Goal: Task Accomplishment & Management: Complete application form

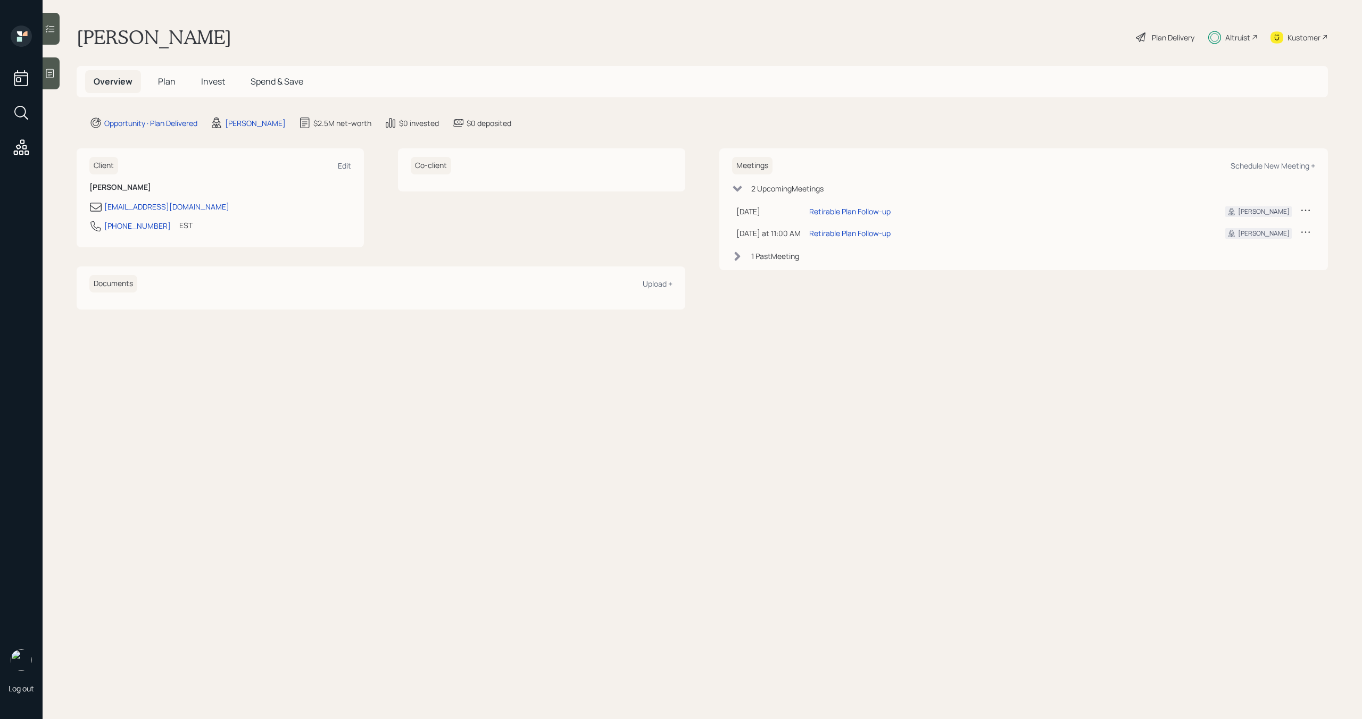
click at [214, 84] on span "Invest" at bounding box center [213, 82] width 24 height 12
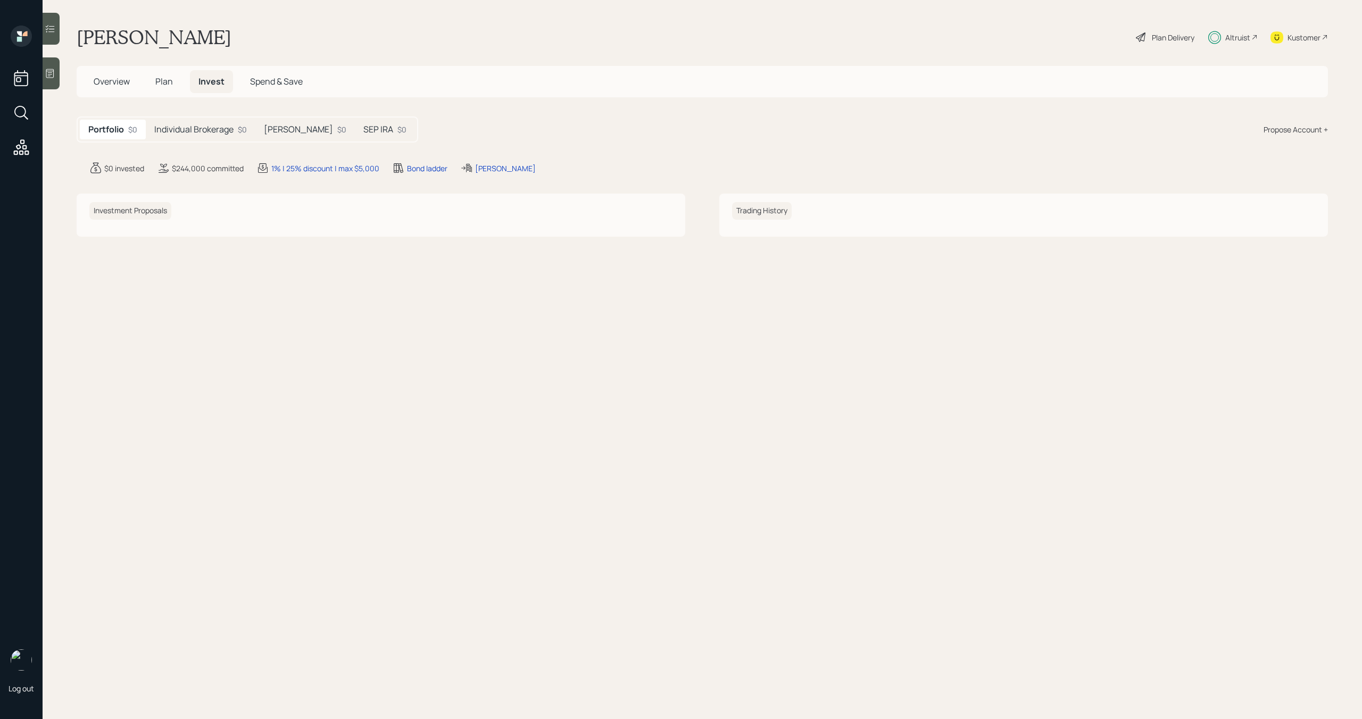
click at [280, 133] on h5 "Roth IRA" at bounding box center [298, 129] width 69 height 10
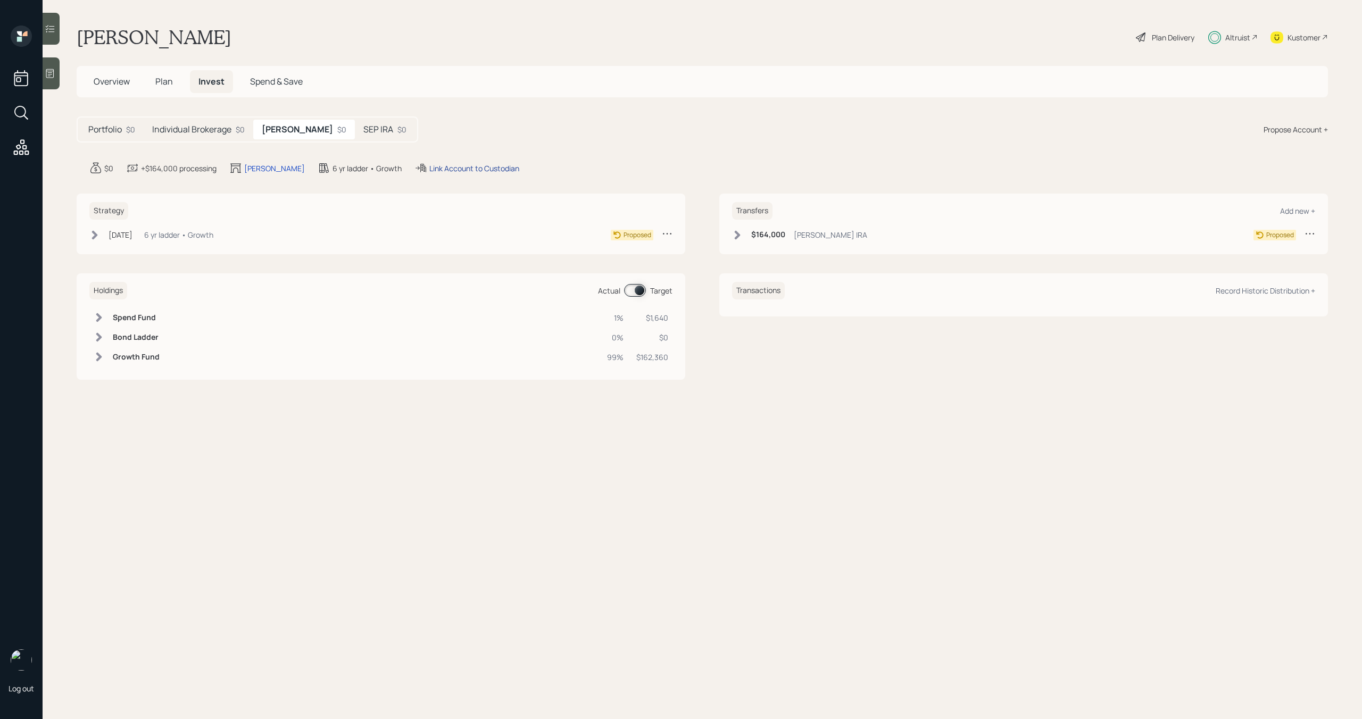
click at [445, 170] on div "Link Account to Custodian" at bounding box center [474, 168] width 90 height 11
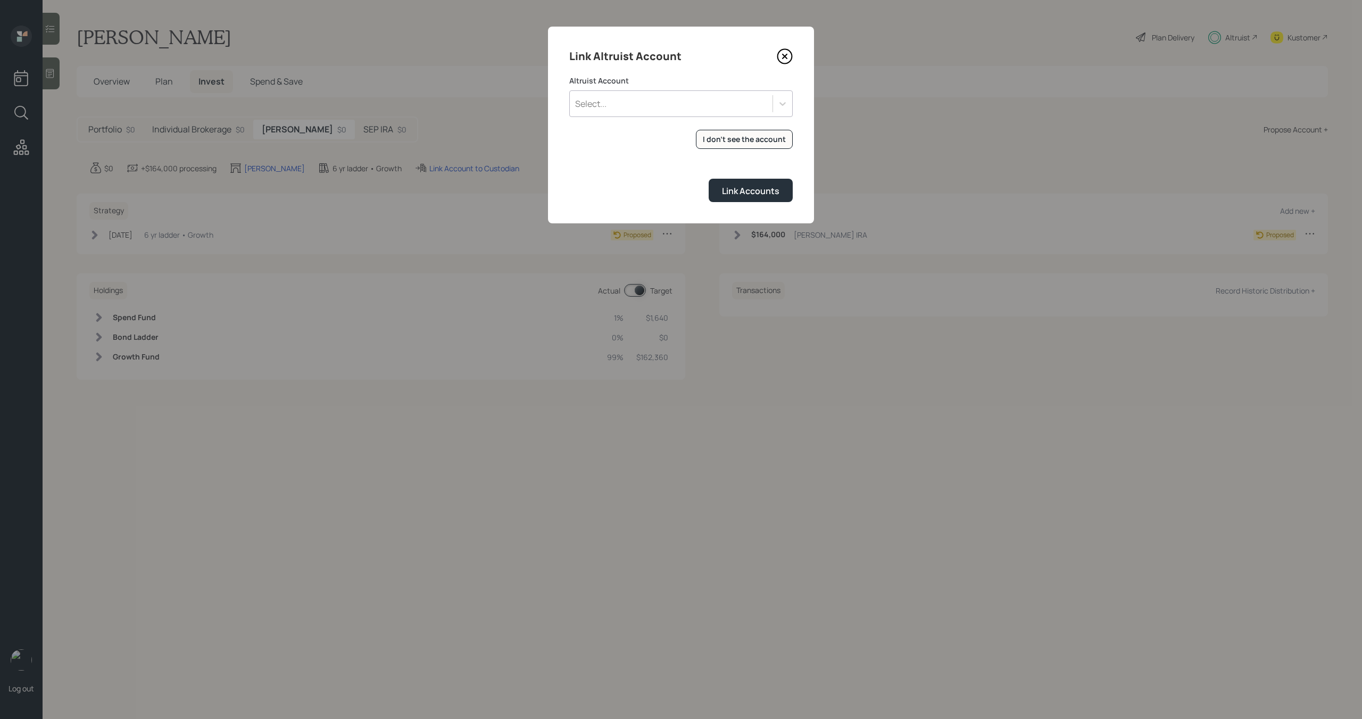
click at [728, 123] on form "Altruist Account Select... I don't see the account Altruist accounts are synced…" at bounding box center [680, 139] width 223 height 127
click at [691, 98] on div "Select..." at bounding box center [671, 104] width 203 height 18
click at [633, 194] on div "Link Accounts" at bounding box center [680, 190] width 223 height 23
click at [743, 137] on div "I don't see the account" at bounding box center [744, 139] width 83 height 11
click at [611, 107] on div "Select..." at bounding box center [671, 104] width 203 height 18
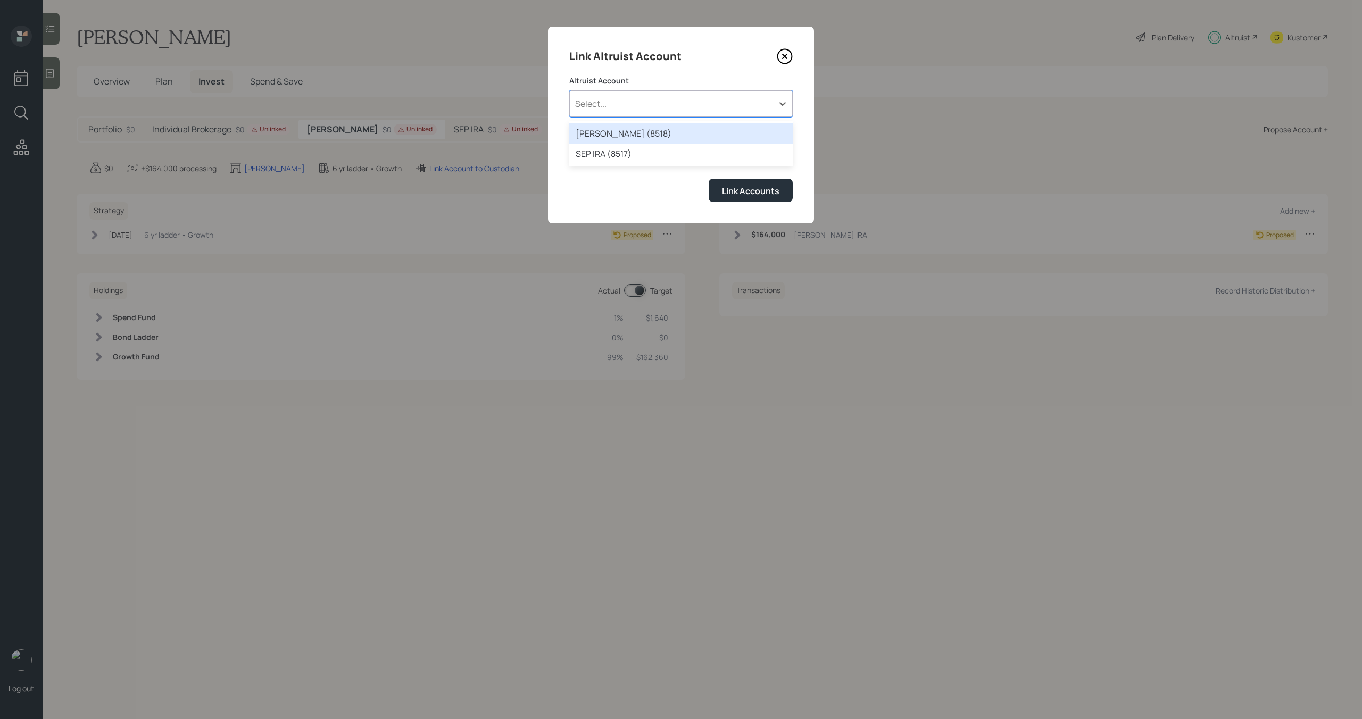
click at [618, 136] on div "ROTH IRA (8518)" at bounding box center [680, 133] width 223 height 20
click at [737, 190] on div "Link Accounts" at bounding box center [750, 191] width 57 height 12
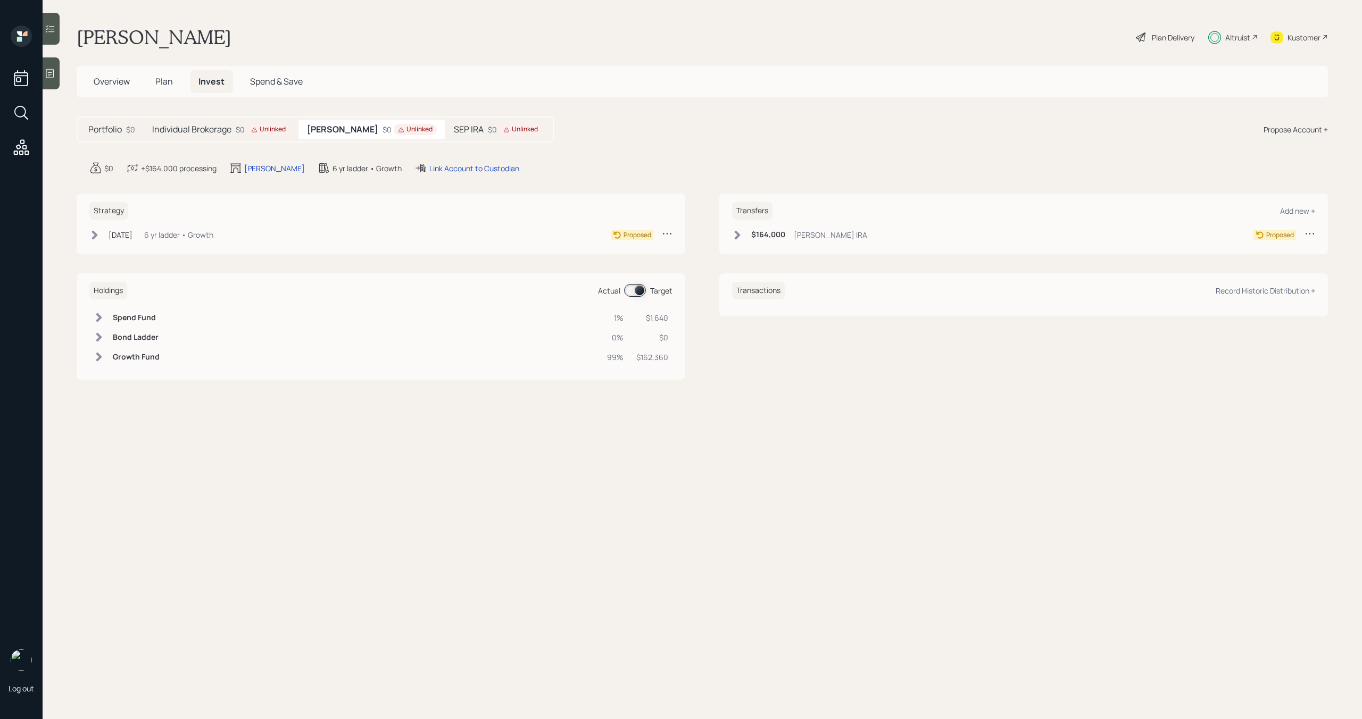
click at [449, 130] on div "SEP IRA $0 Unlinked" at bounding box center [497, 130] width 105 height 20
click at [459, 166] on div "Link Account to Custodian" at bounding box center [437, 168] width 90 height 11
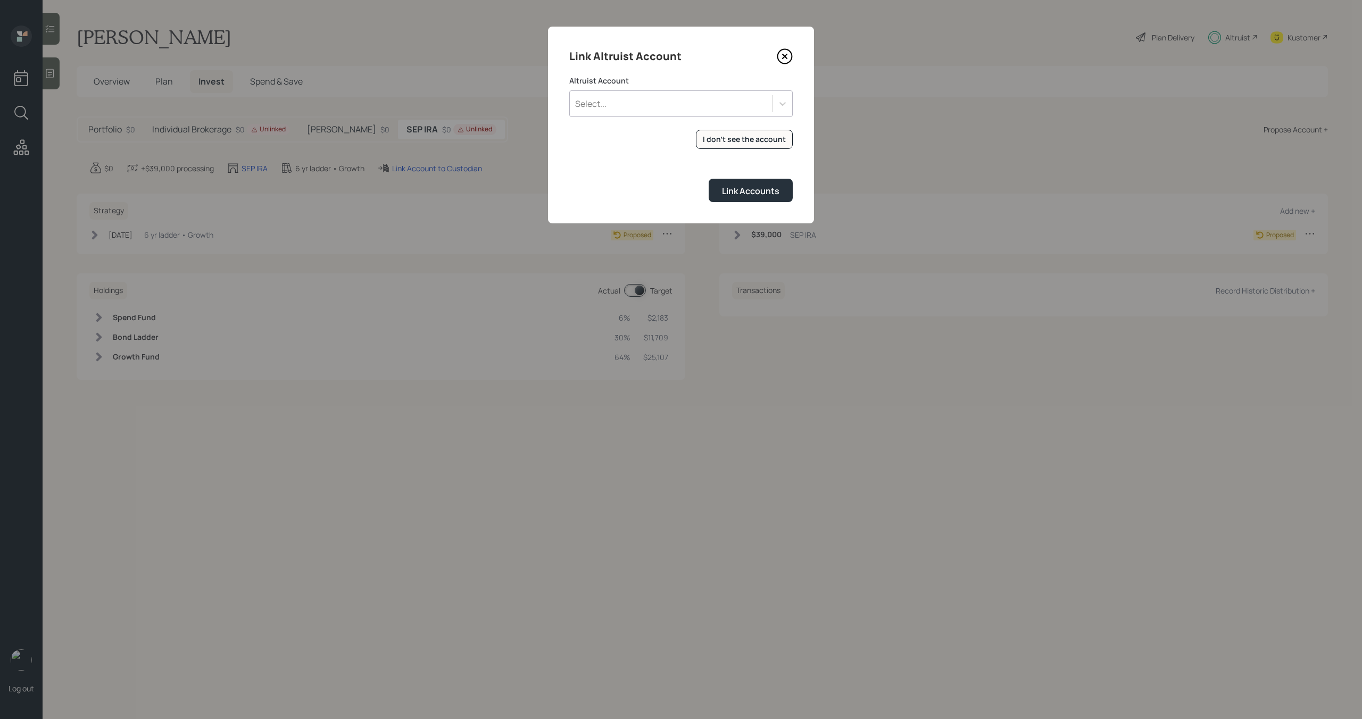
click at [690, 103] on div "Select..." at bounding box center [671, 104] width 203 height 18
click at [644, 133] on div "SEP IRA (8517)" at bounding box center [680, 133] width 223 height 20
click at [749, 190] on div "Link Accounts" at bounding box center [750, 191] width 57 height 12
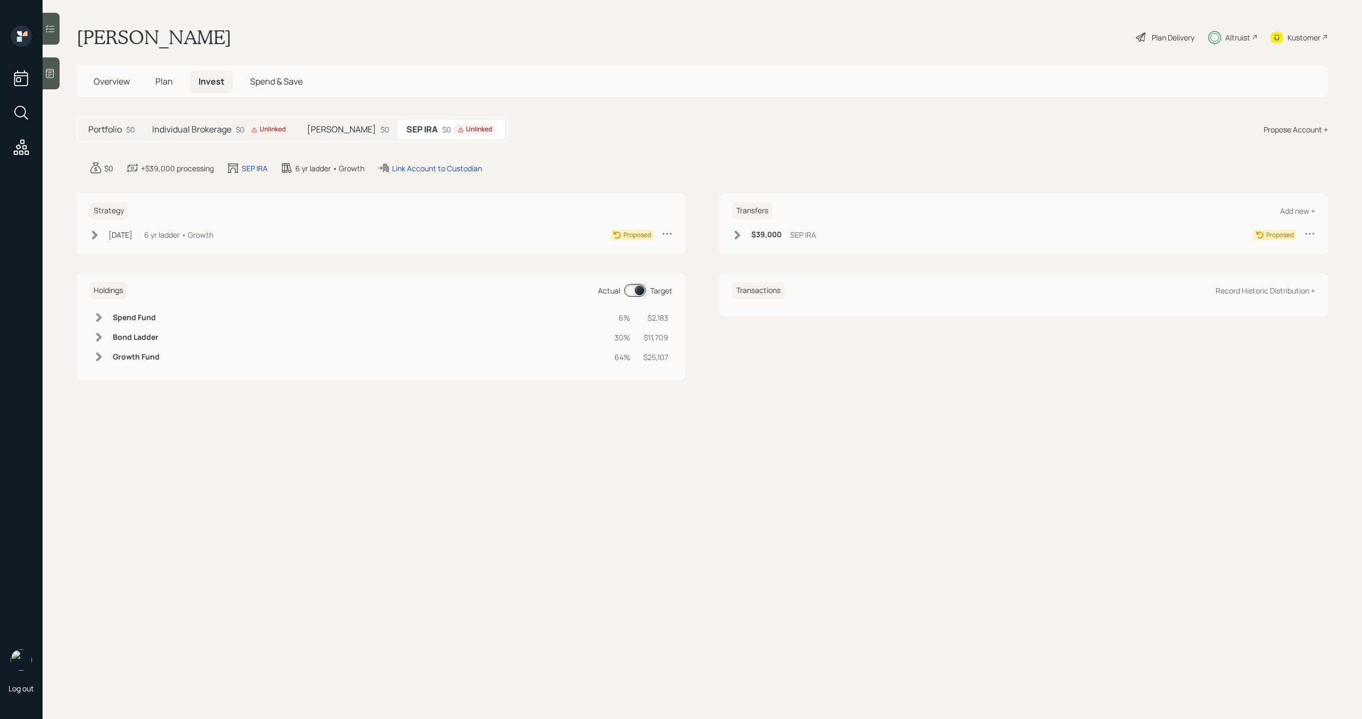
click at [528, 145] on main "James Wallen Plan Delivery Altruist Kustomer Overview Plan Invest Spend & Save …" at bounding box center [702, 359] width 1319 height 719
click at [335, 130] on h5 "Roth IRA" at bounding box center [341, 129] width 69 height 10
click at [210, 130] on h5 "Individual Brokerage" at bounding box center [191, 129] width 79 height 10
click at [339, 129] on h5 "Roth IRA" at bounding box center [345, 129] width 69 height 10
click at [95, 236] on icon at bounding box center [95, 234] width 6 height 9
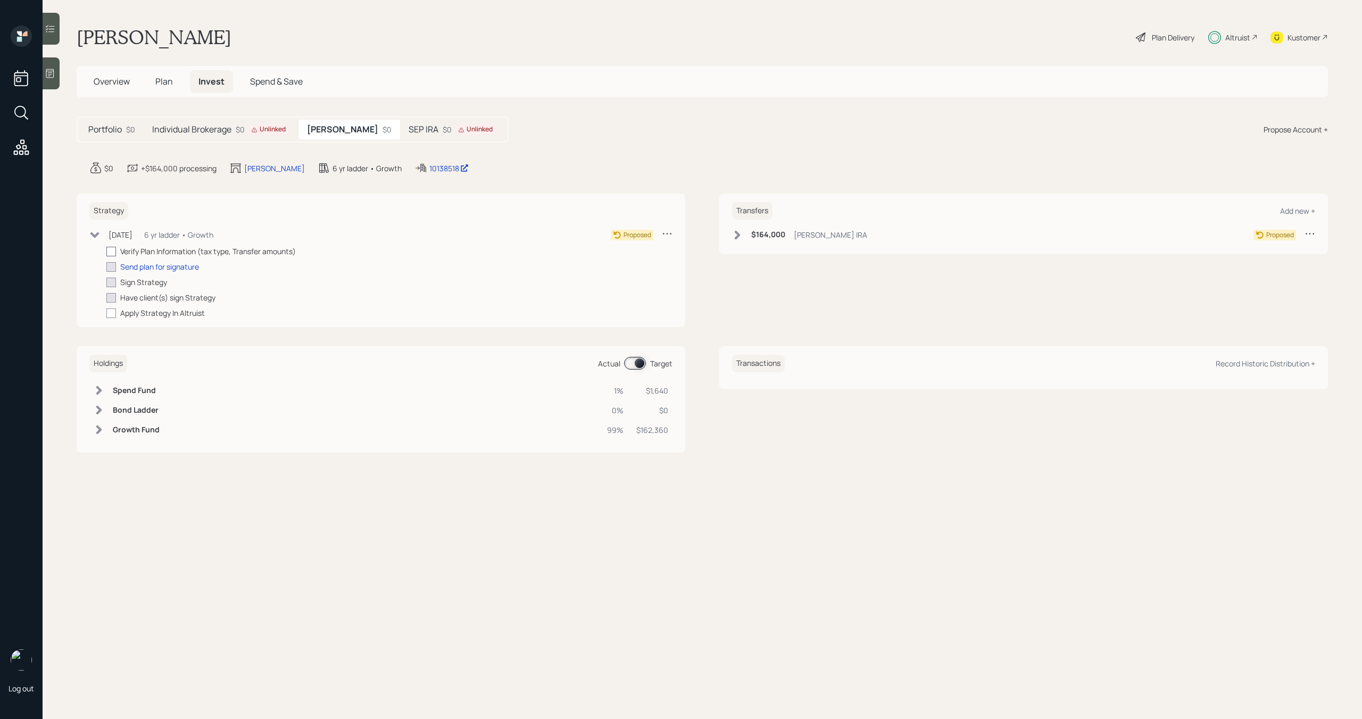
click at [111, 251] on div at bounding box center [111, 252] width 10 height 10
click at [106, 251] on input "checkbox" at bounding box center [106, 251] width 1 height 1
checkbox input "true"
click at [143, 268] on div "Send plan for signature" at bounding box center [159, 266] width 79 height 11
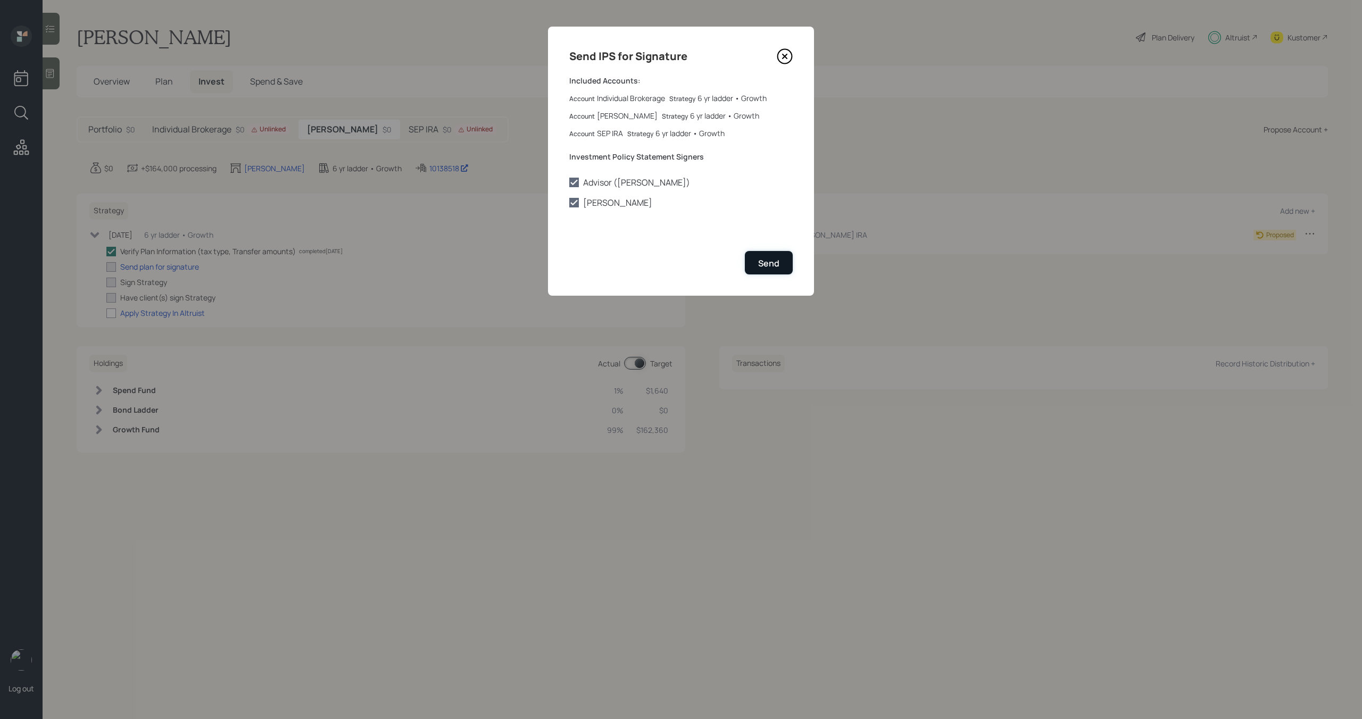
click at [762, 260] on div "Send" at bounding box center [768, 263] width 21 height 12
checkbox input "true"
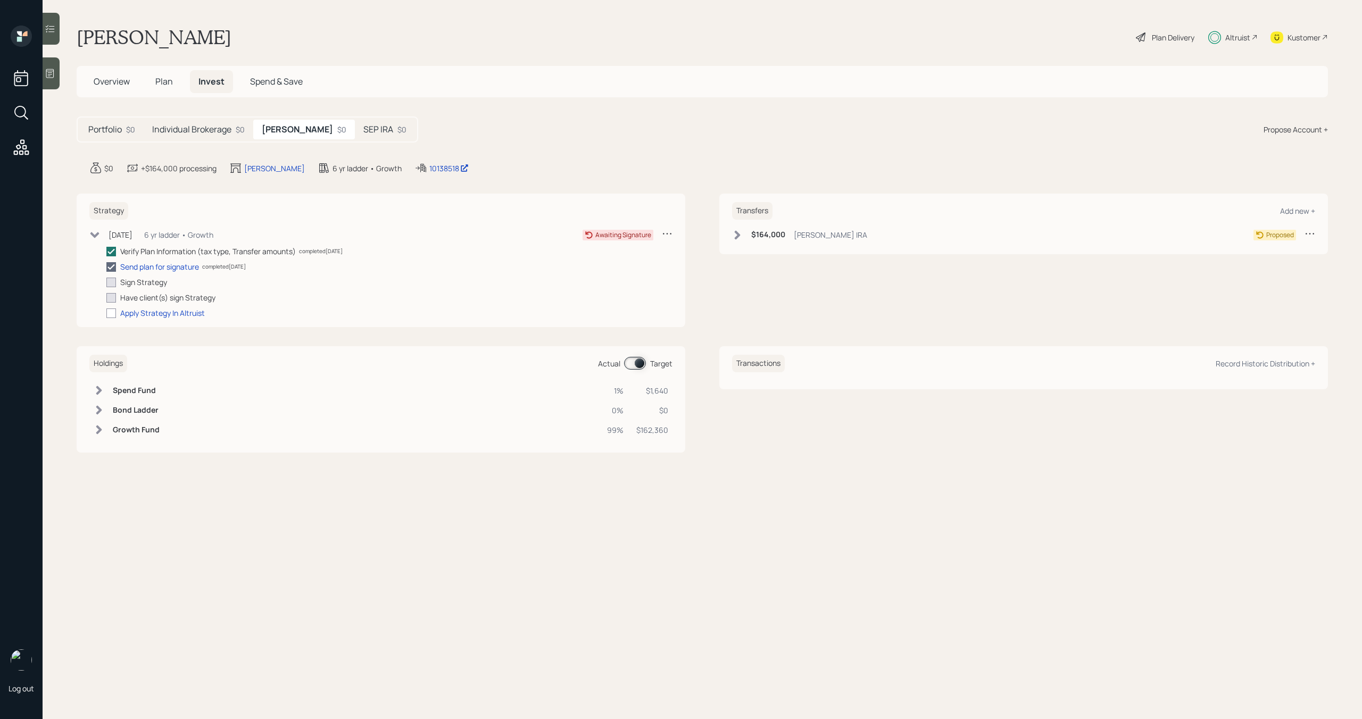
click at [734, 239] on icon at bounding box center [737, 235] width 11 height 11
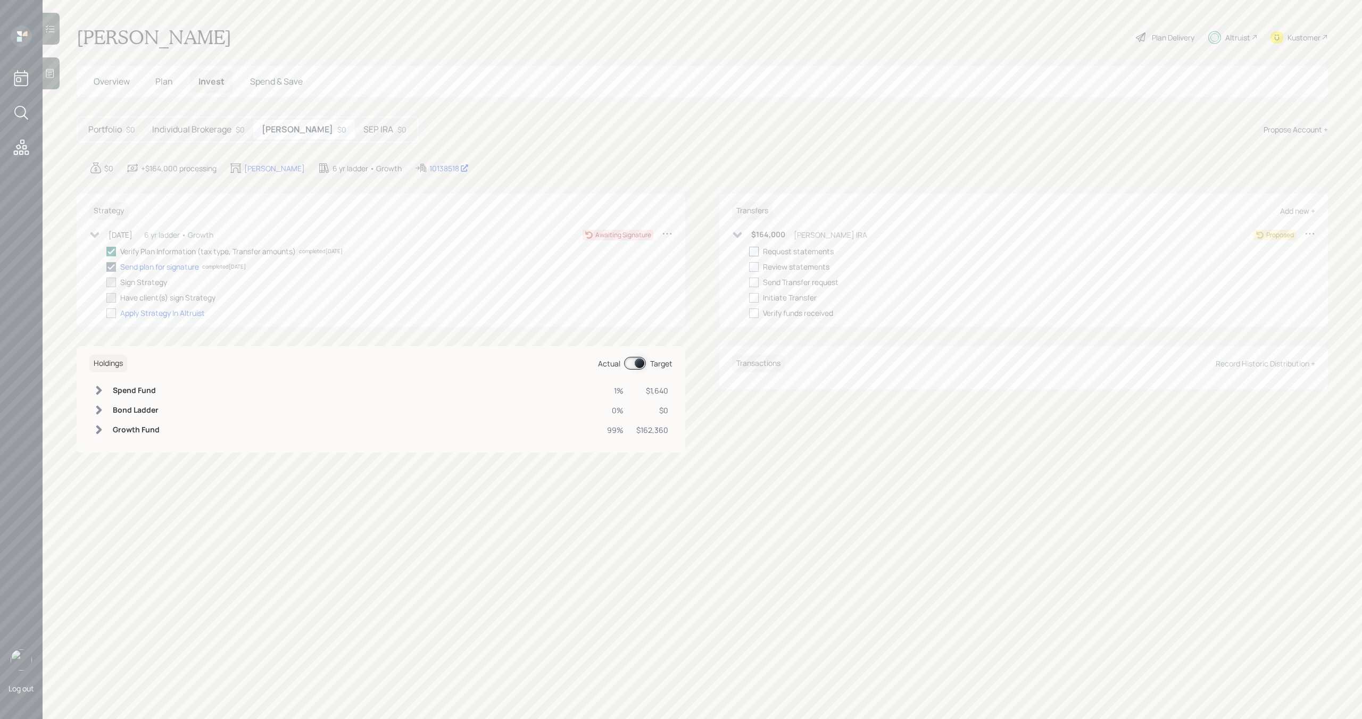
click at [756, 253] on div at bounding box center [754, 252] width 10 height 10
click at [749, 252] on input "checkbox" at bounding box center [748, 251] width 1 height 1
checkbox input "true"
click at [356, 135] on div "SEP IRA $0" at bounding box center [385, 130] width 60 height 20
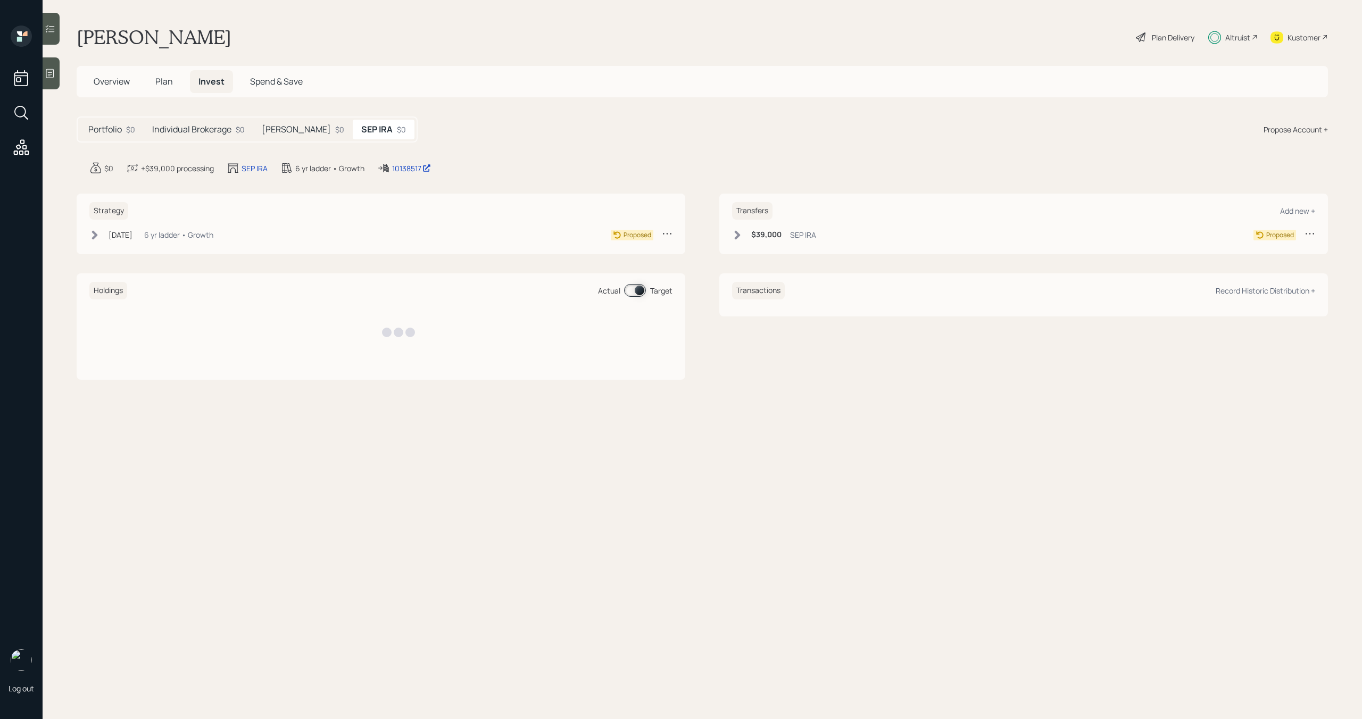
click at [741, 236] on icon at bounding box center [737, 235] width 11 height 11
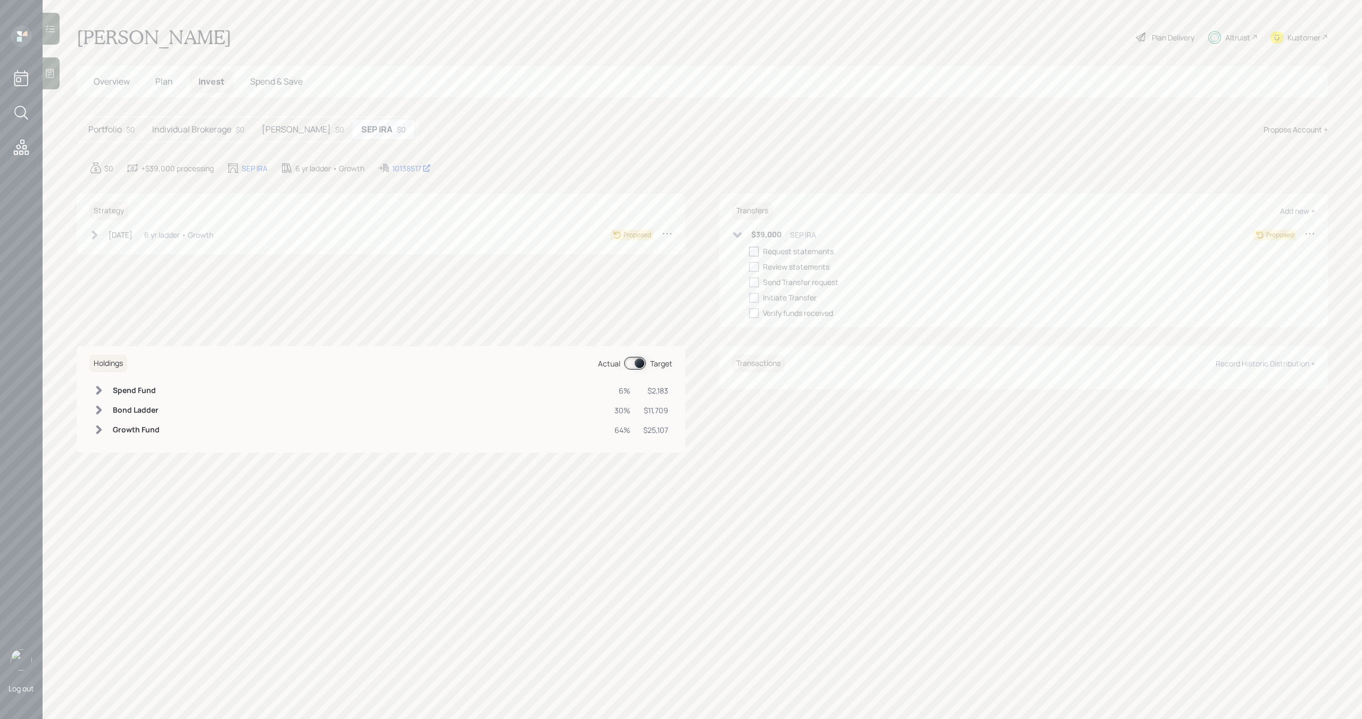
click at [755, 254] on div at bounding box center [754, 252] width 10 height 10
click at [749, 252] on input "checkbox" at bounding box center [748, 251] width 1 height 1
checkbox input "true"
